Goal: Task Accomplishment & Management: Use online tool/utility

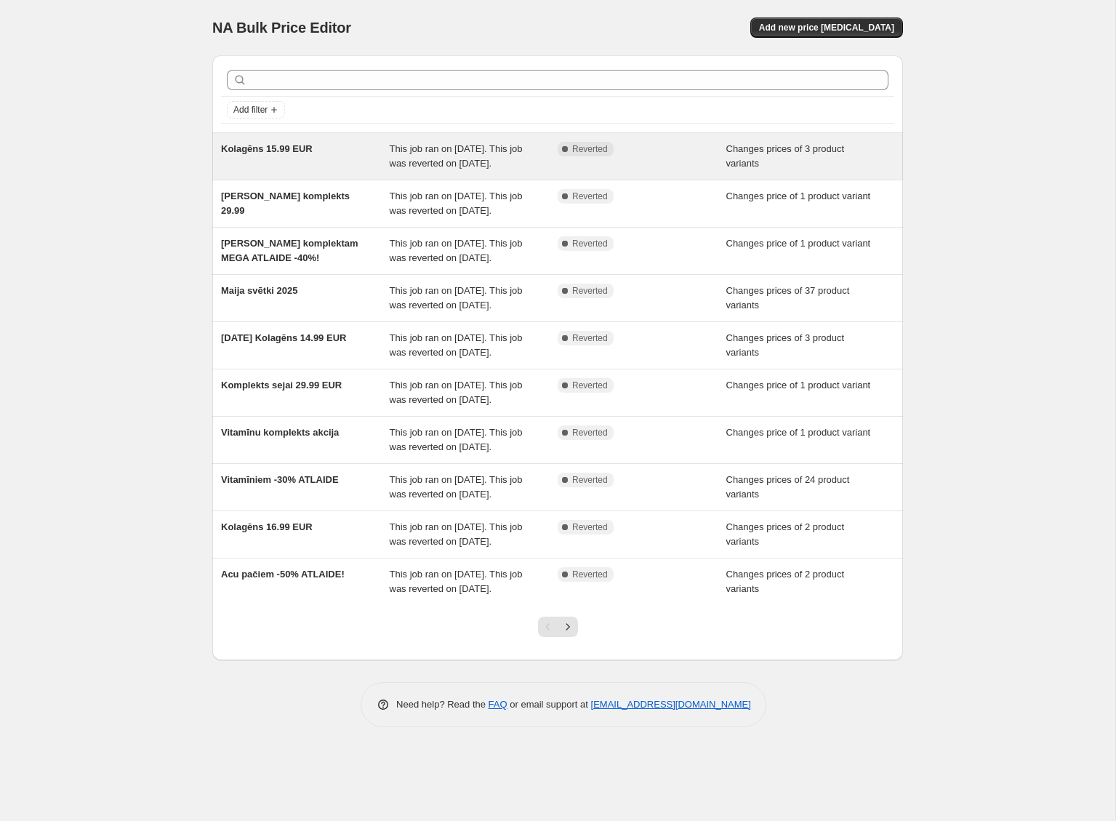
click at [427, 169] on span "This job ran on [DATE]. This job was reverted on [DATE]." at bounding box center [456, 155] width 133 height 25
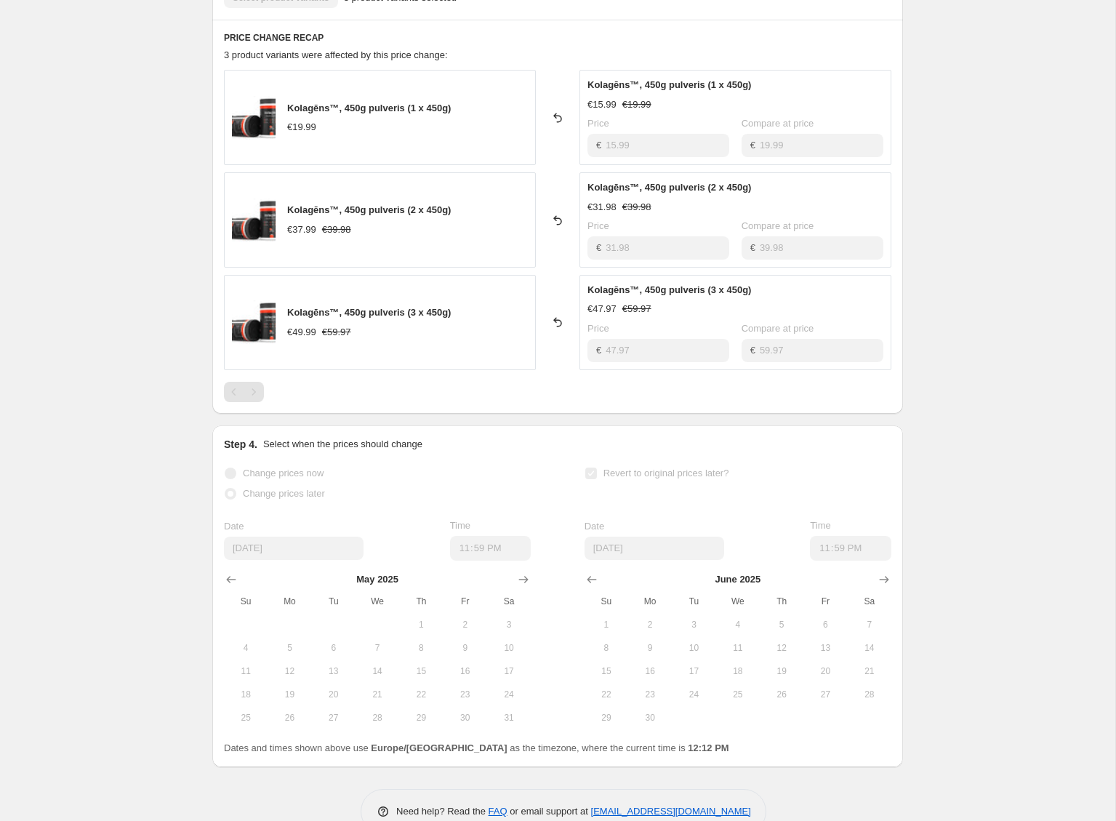
scroll to position [595, 0]
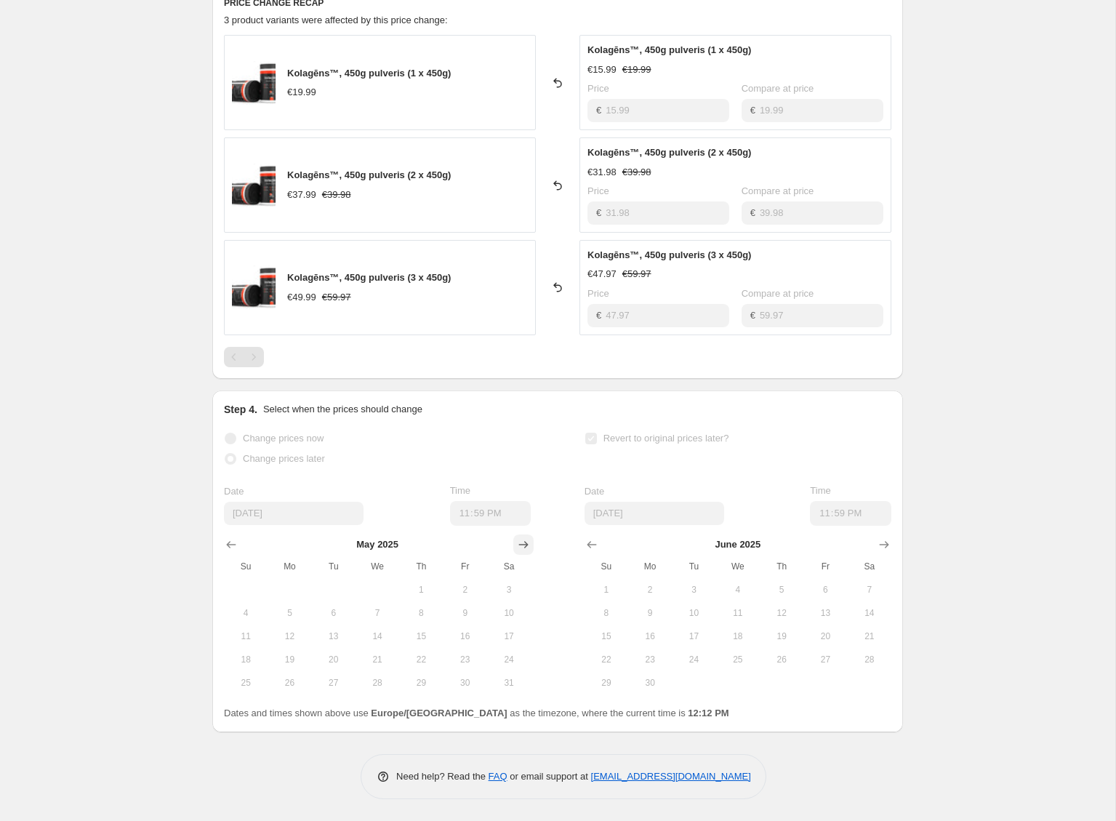
click at [526, 544] on icon "Show next month, June 2025" at bounding box center [523, 544] width 9 height 7
click at [526, 544] on icon "Show next month, July 2025" at bounding box center [523, 544] width 9 height 7
click at [526, 544] on icon "Show next month, August 2025" at bounding box center [523, 544] width 9 height 7
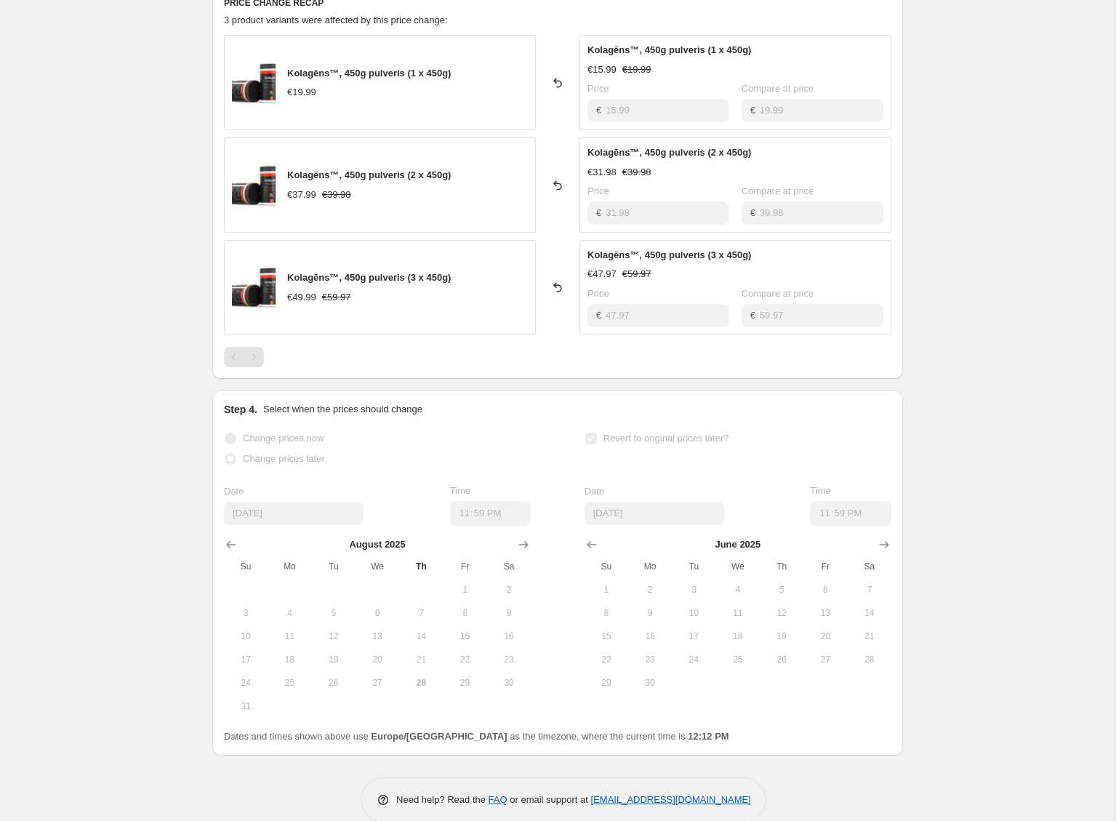
click at [244, 703] on span "31" at bounding box center [246, 706] width 32 height 12
click at [877, 544] on icon "Show next month, July 2025" at bounding box center [884, 544] width 15 height 15
click at [877, 544] on icon "Show next month, August 2025" at bounding box center [884, 544] width 15 height 15
click at [877, 544] on icon "Show next month, September 2025" at bounding box center [884, 544] width 15 height 15
click at [653, 635] on span "15" at bounding box center [650, 636] width 32 height 12
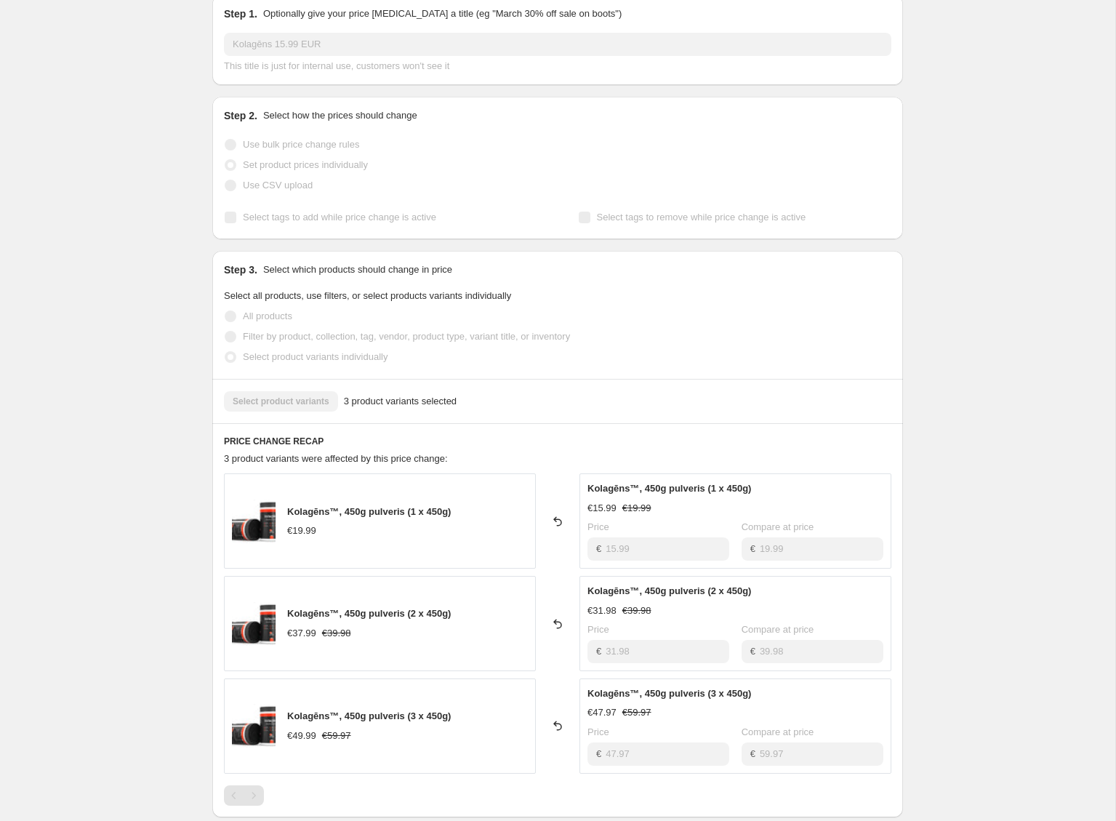
scroll to position [0, 0]
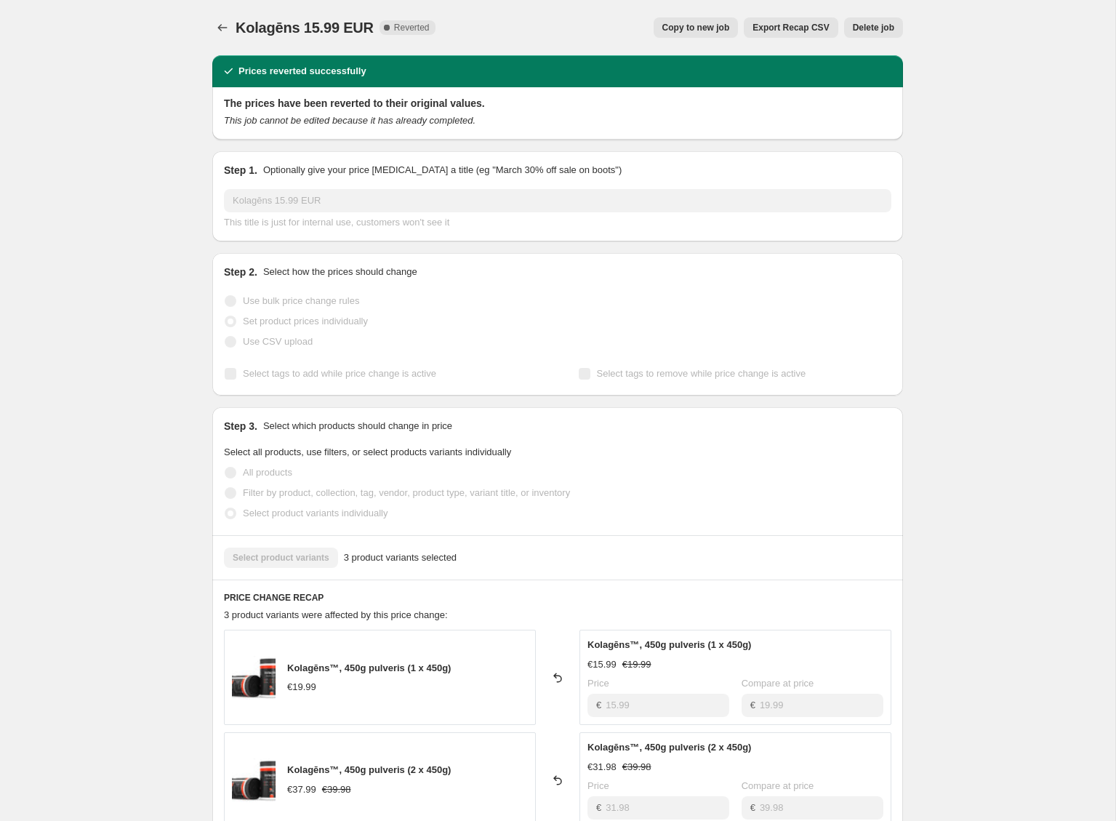
click at [687, 33] on span "Copy to new job" at bounding box center [696, 28] width 68 height 12
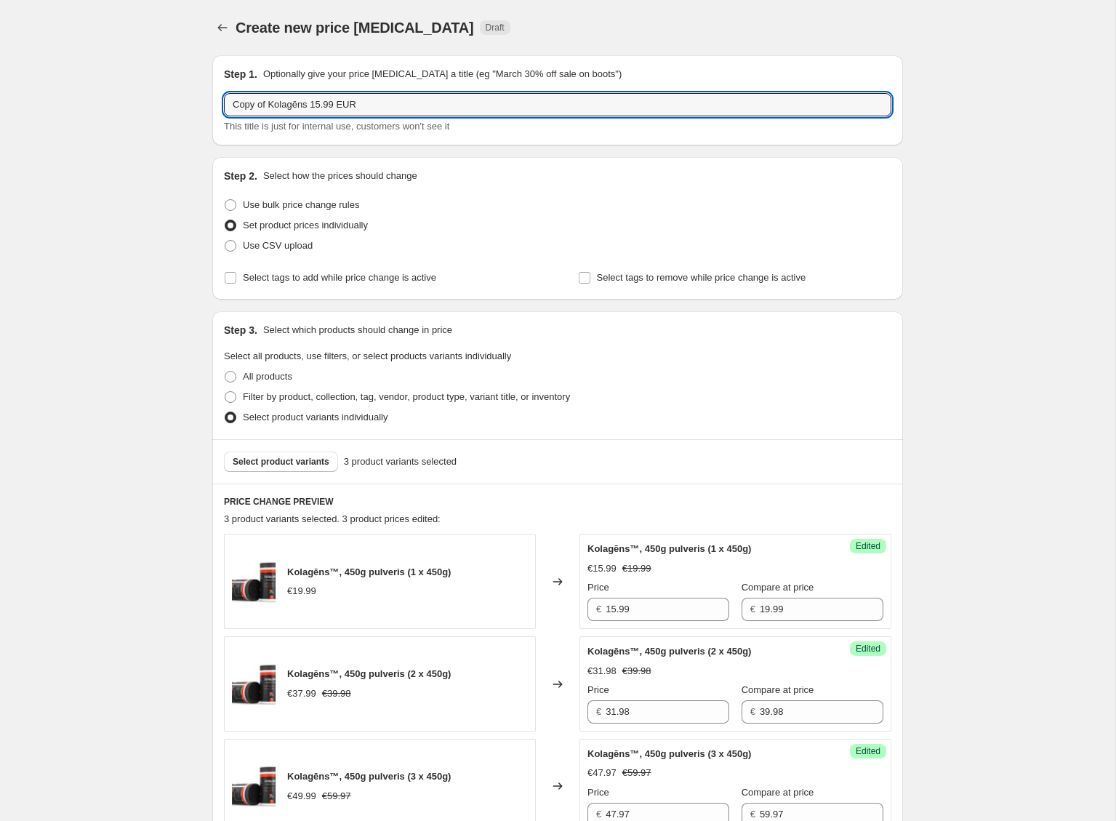
drag, startPoint x: 270, startPoint y: 104, endPoint x: 174, endPoint y: 103, distance: 96.7
click at [174, 103] on div "Create new price [MEDICAL_DATA]. This page is ready Create new price [MEDICAL_D…" at bounding box center [557, 551] width 1115 height 1103
click at [332, 100] on input "Kolagēns 15.99 EUR" at bounding box center [557, 104] width 667 height 23
type input "Kolagēns 15.99 EUR Septembris 2025"
click at [147, 152] on div "Create new price [MEDICAL_DATA]. This page is ready Create new price [MEDICAL_D…" at bounding box center [557, 551] width 1115 height 1103
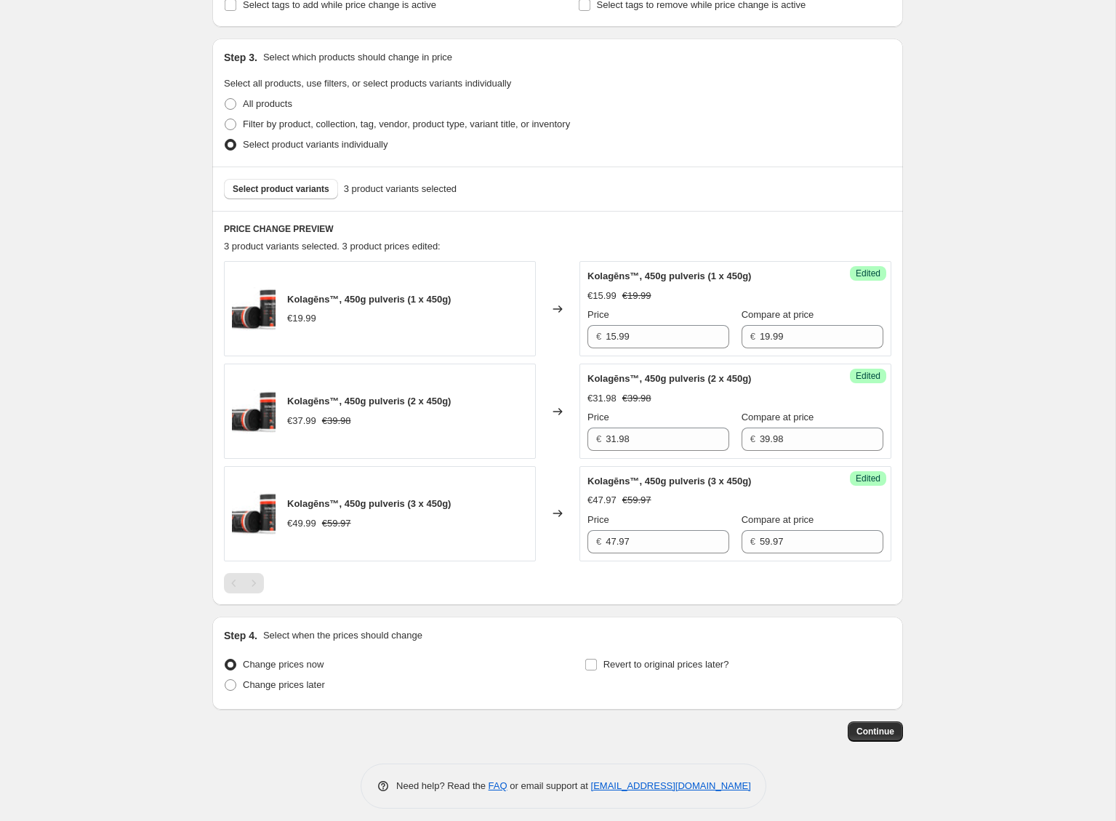
scroll to position [282, 0]
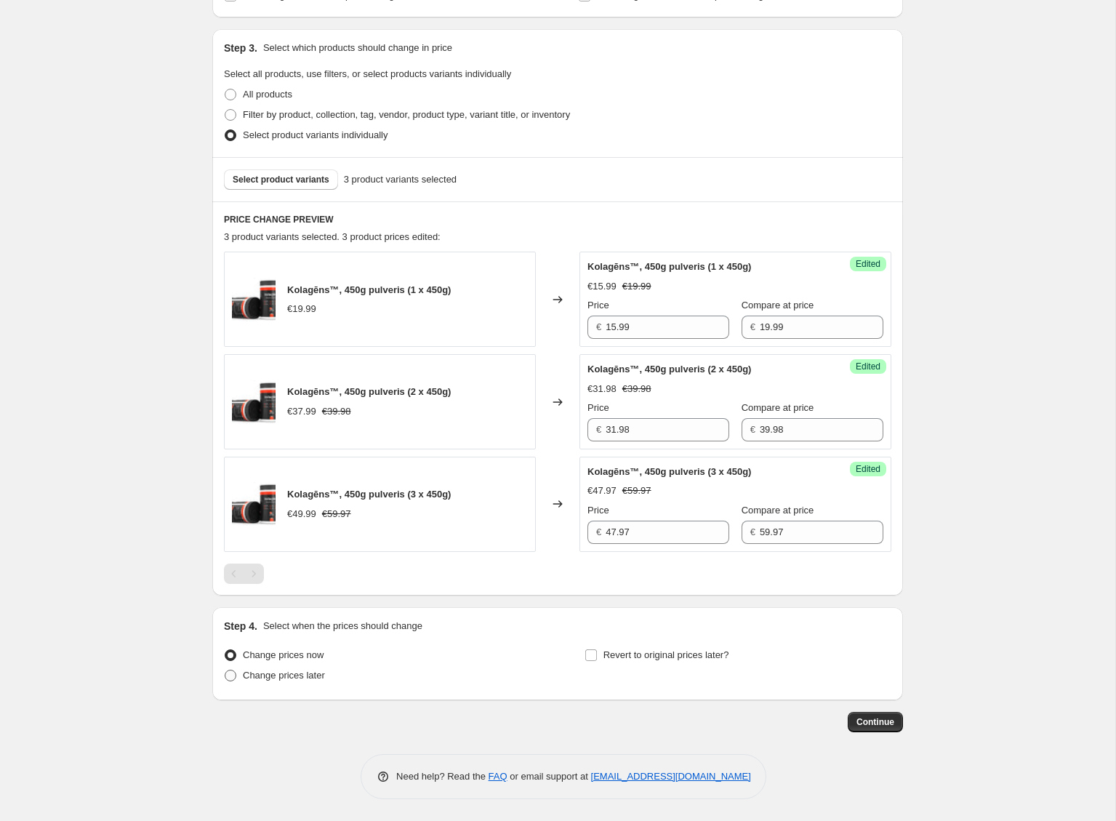
click at [230, 678] on span at bounding box center [231, 676] width 12 height 12
click at [225, 670] on input "Change prices later" at bounding box center [225, 670] width 1 height 1
radio input "true"
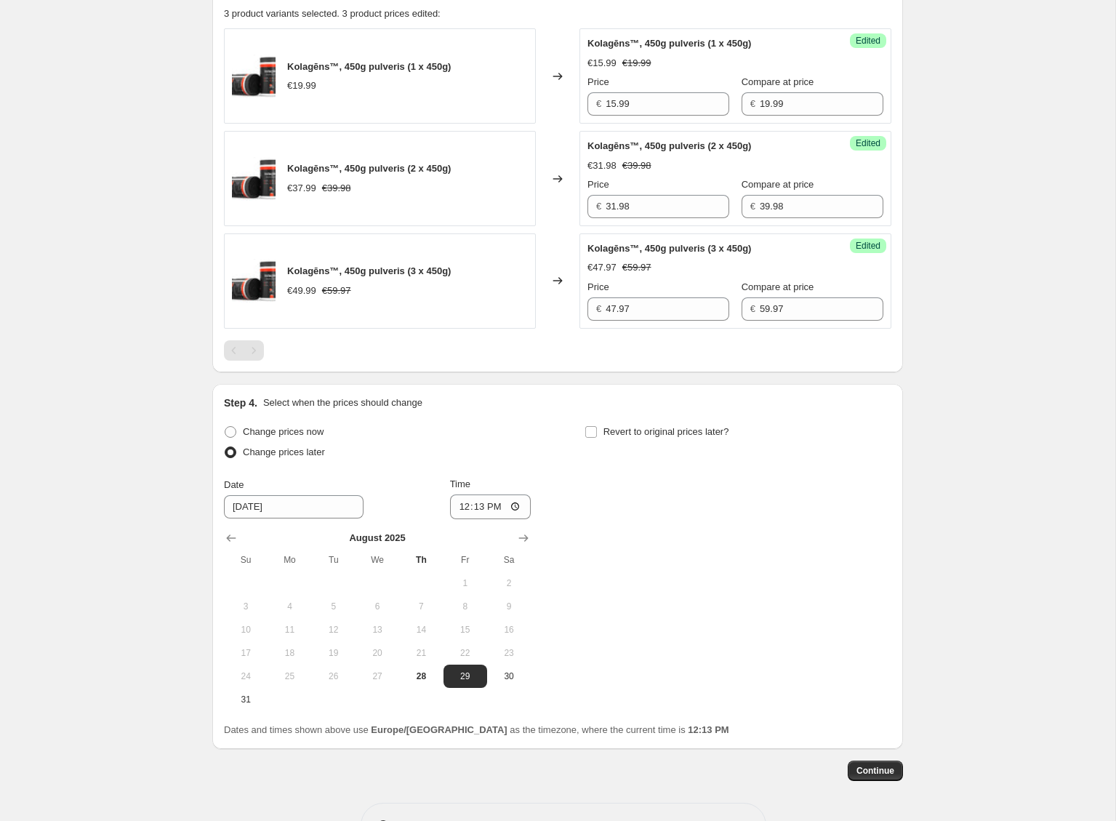
scroll to position [554, 0]
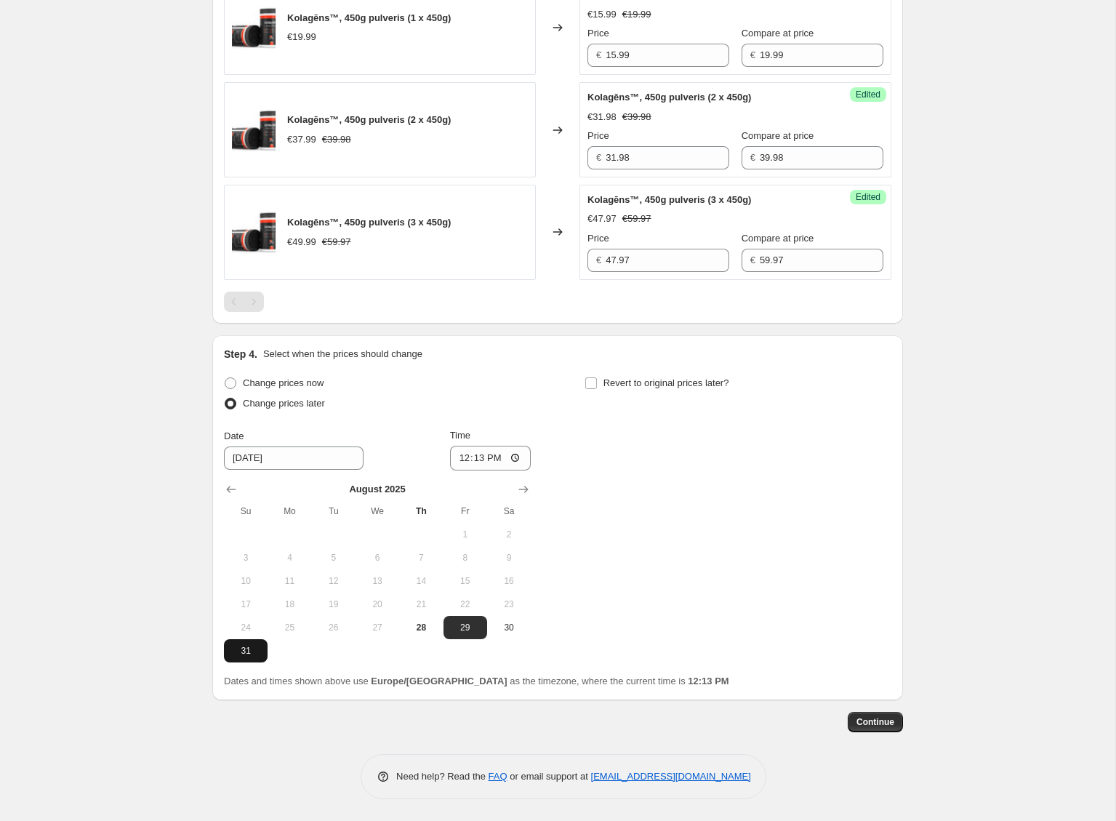
click at [252, 649] on span "31" at bounding box center [246, 651] width 32 height 12
type input "[DATE]"
click at [476, 458] on input "12:13" at bounding box center [490, 458] width 81 height 25
type input "23:59"
click at [591, 382] on input "Revert to original prices later?" at bounding box center [591, 383] width 12 height 12
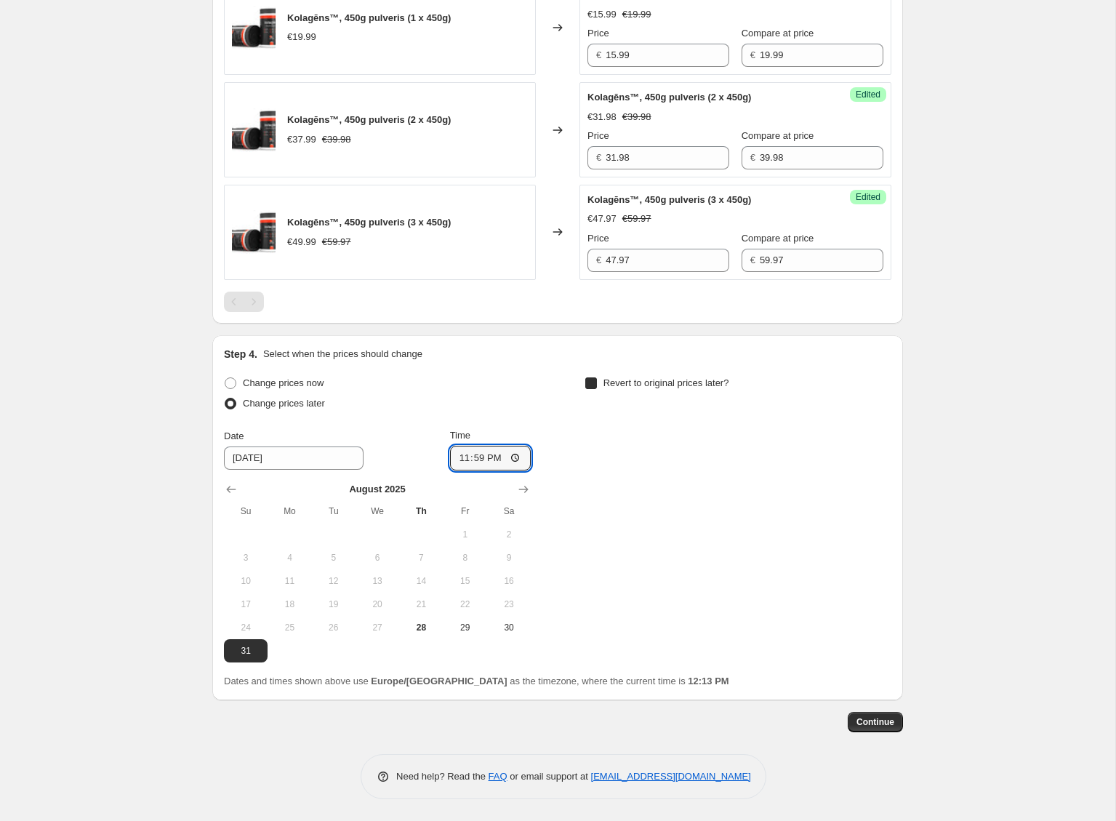
checkbox input "true"
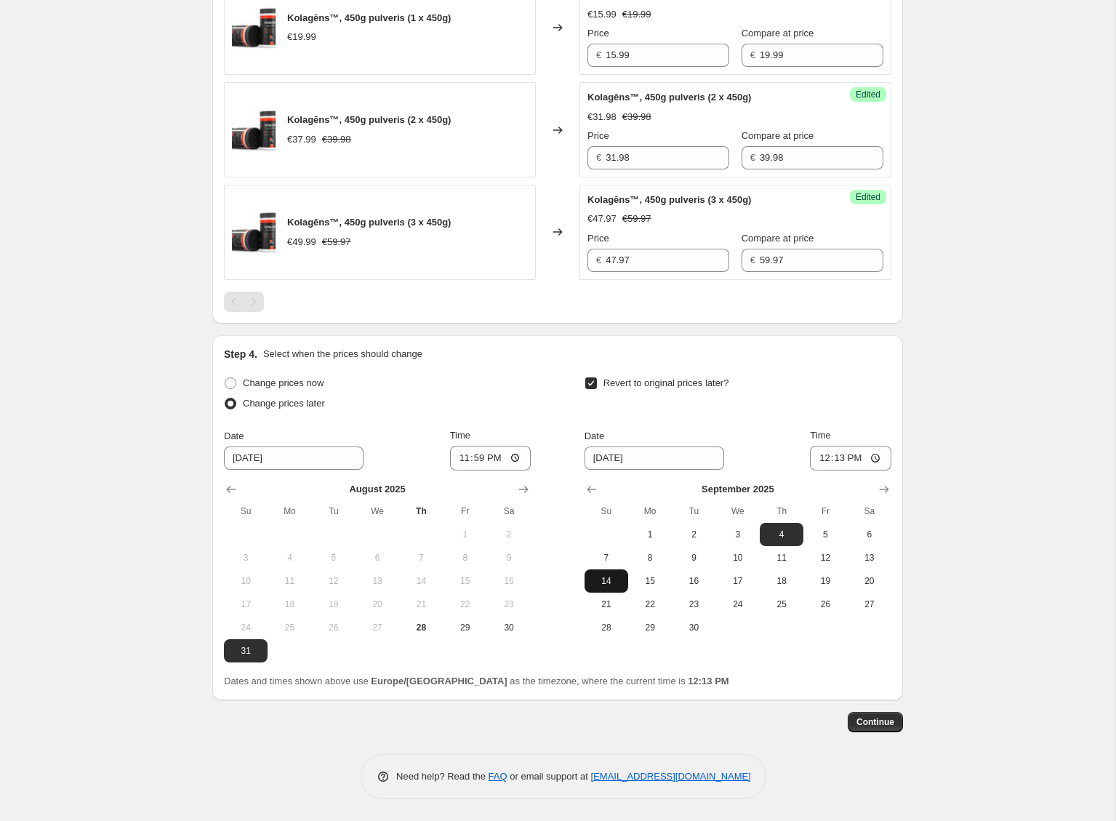
click at [608, 579] on span "14" at bounding box center [606, 581] width 32 height 12
type input "[DATE]"
click at [839, 459] on input "12:13" at bounding box center [850, 458] width 81 height 25
type input "23:59"
click at [990, 488] on div "Create new price [MEDICAL_DATA]. This page is ready Create new price [MEDICAL_D…" at bounding box center [557, 133] width 1115 height 1375
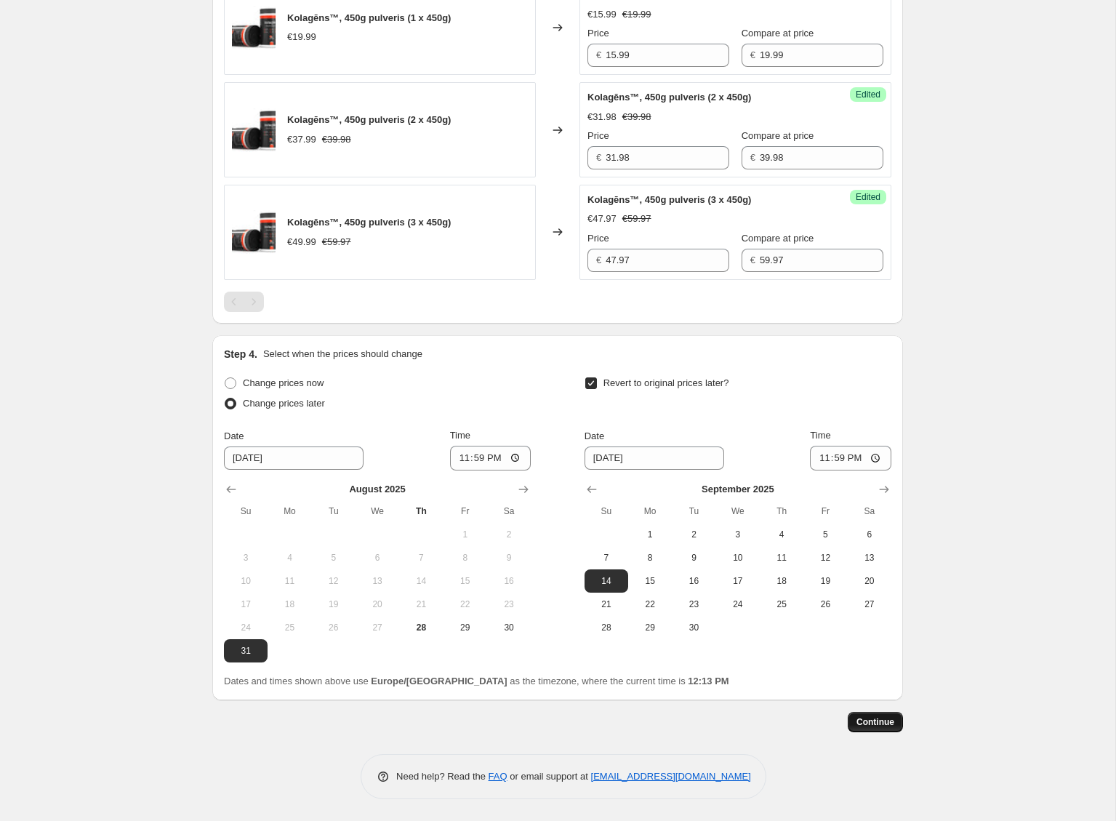
click at [871, 724] on span "Continue" at bounding box center [875, 722] width 38 height 12
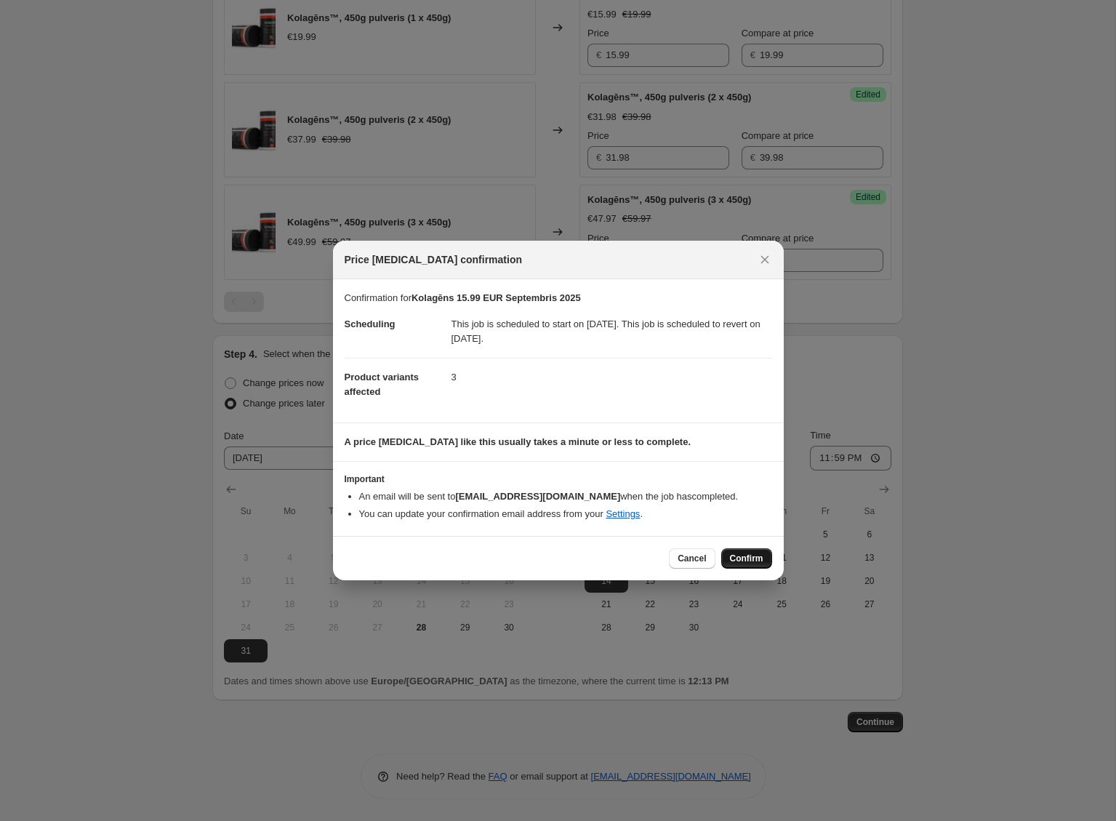
click at [754, 561] on span "Confirm" at bounding box center [746, 559] width 33 height 12
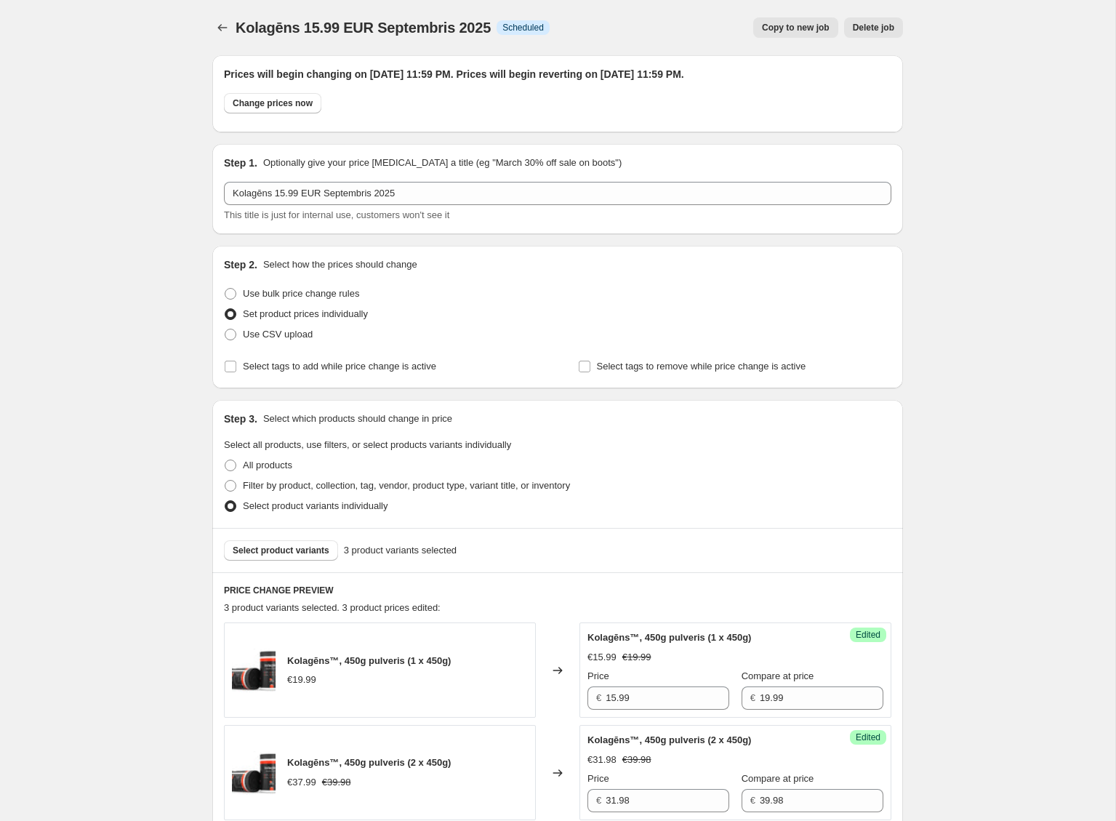
scroll to position [554, 0]
